Goal: Check status

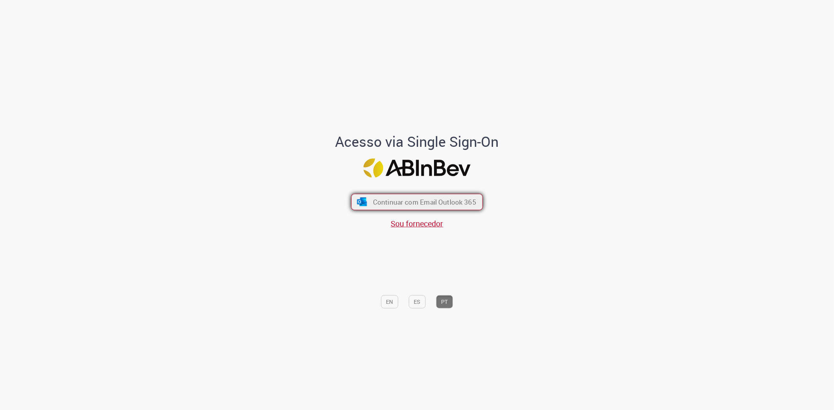
click at [427, 201] on span "Continuar com Email Outlook 365" at bounding box center [424, 202] width 103 height 9
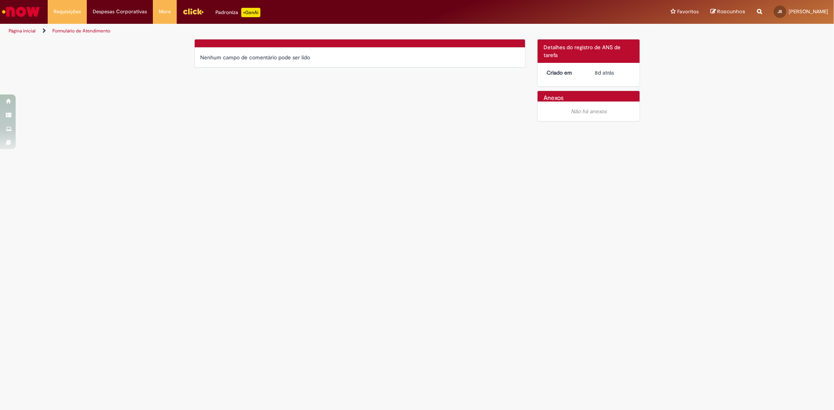
click at [21, 32] on link "Página inicial" at bounding box center [22, 31] width 27 height 6
click at [64, 12] on li "Requisições Exibir Todas as Solicitações" at bounding box center [67, 11] width 39 height 23
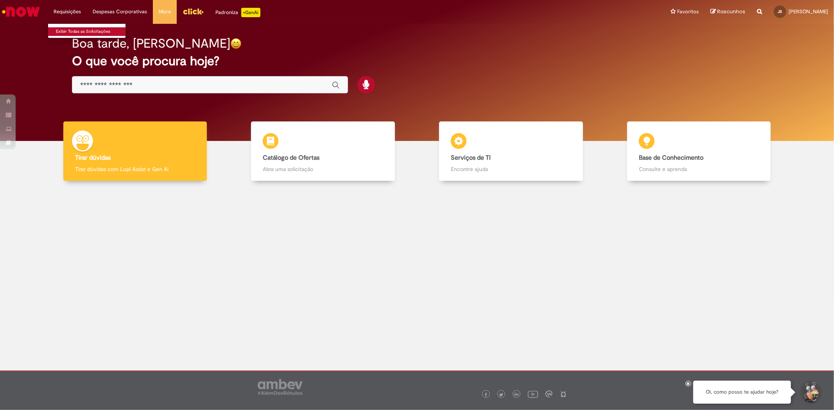
click at [71, 31] on link "Exibir Todas as Solicitações" at bounding box center [91, 31] width 86 height 9
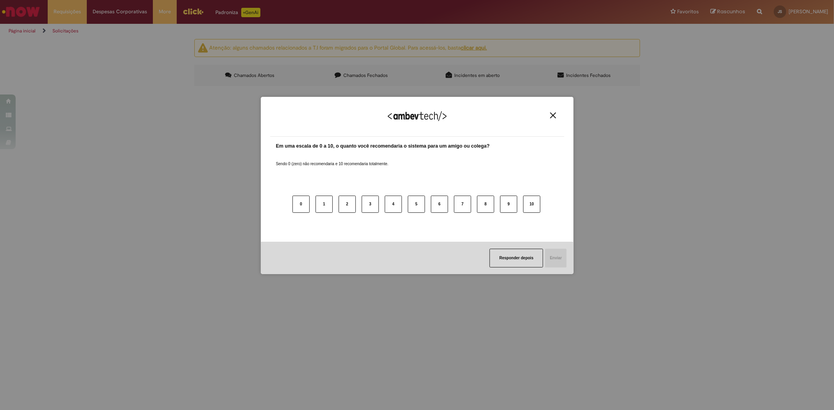
click at [556, 115] on img "Close" at bounding box center [553, 116] width 6 height 6
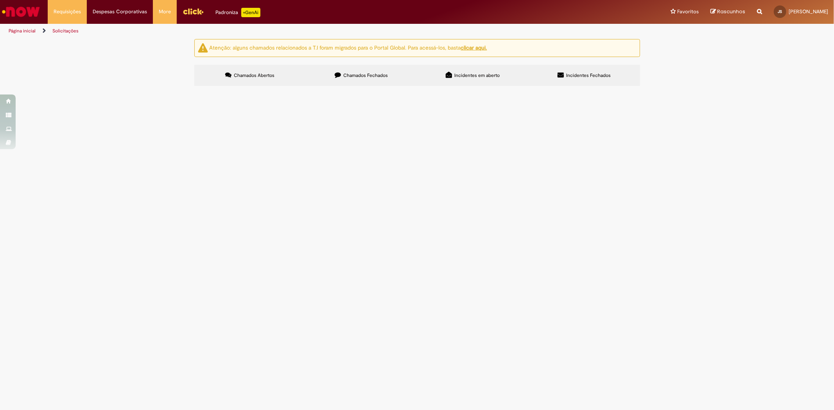
click at [388, 76] on label "Chamados Fechados" at bounding box center [361, 75] width 111 height 21
click at [0, 0] on span "Solicito acesso ao DocuSign para assinatura do termo de VPN." at bounding box center [0, 0] width 0 height 0
click at [490, 74] on span "Incidentes em aberto" at bounding box center [476, 75] width 45 height 6
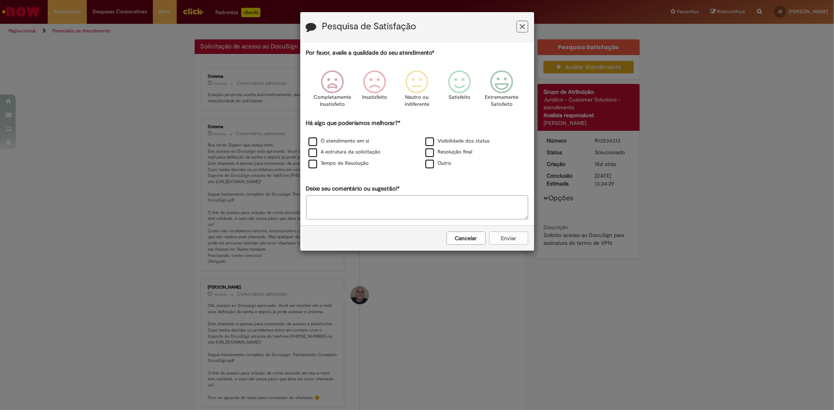
click at [521, 23] on icon "Feedback" at bounding box center [522, 27] width 5 height 8
